Goal: Navigation & Orientation: Go to known website

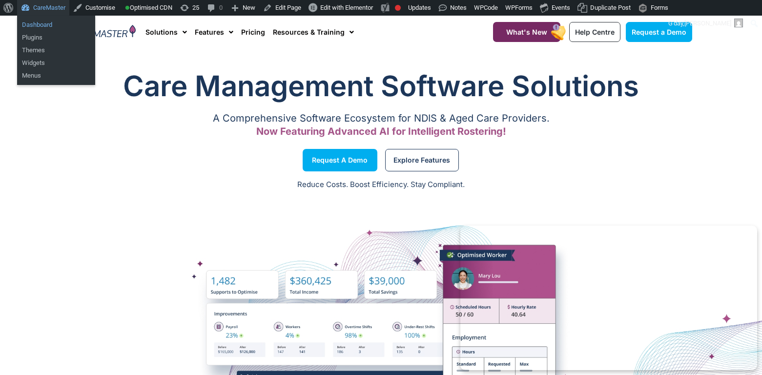
click at [48, 27] on link "Dashboard" at bounding box center [56, 25] width 78 height 13
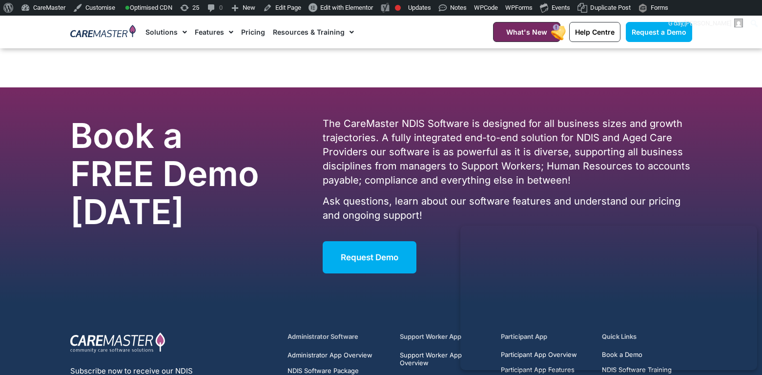
scroll to position [6320, 0]
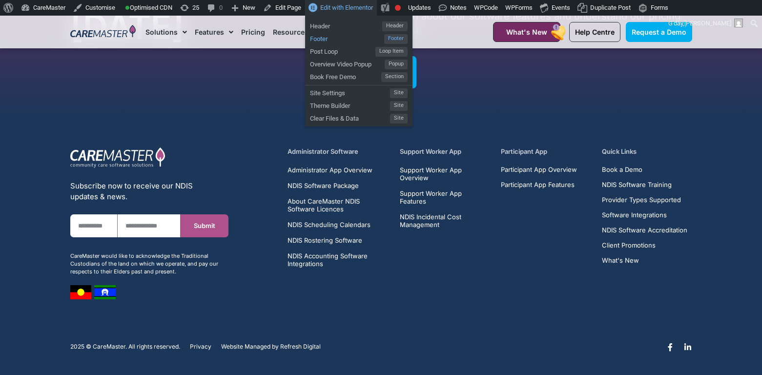
click at [361, 38] on span "Footer" at bounding box center [347, 37] width 74 height 13
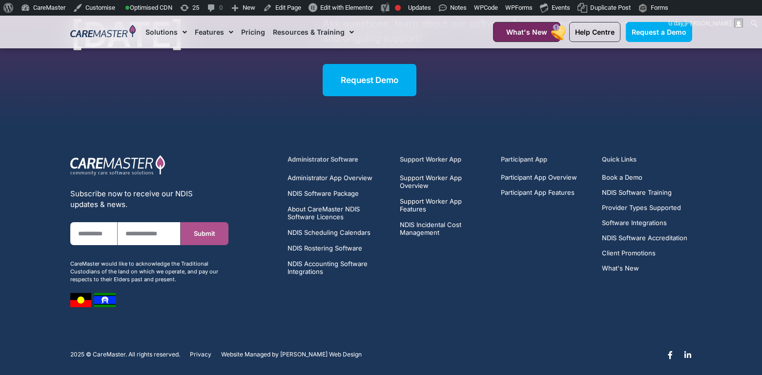
scroll to position [6320, 0]
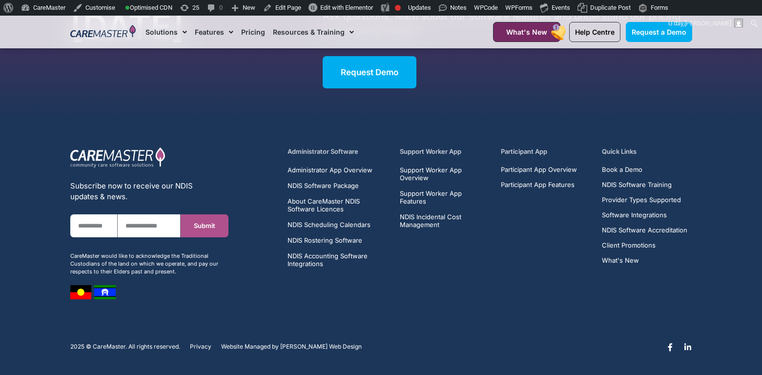
click at [307, 346] on span "[PERSON_NAME] Web Design" at bounding box center [321, 346] width 82 height 7
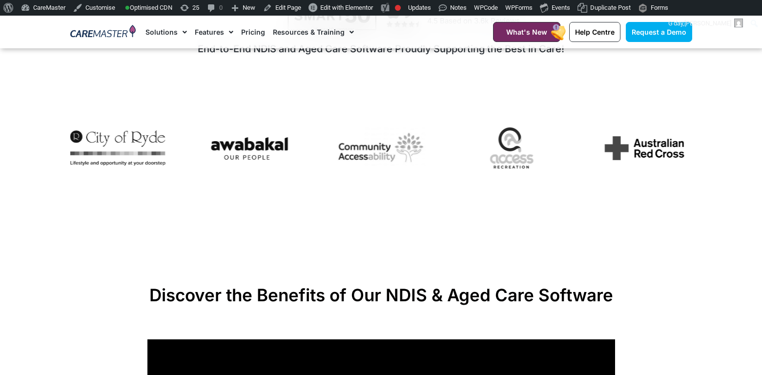
scroll to position [0, 0]
